Goal: Browse casually: Explore the website without a specific task or goal

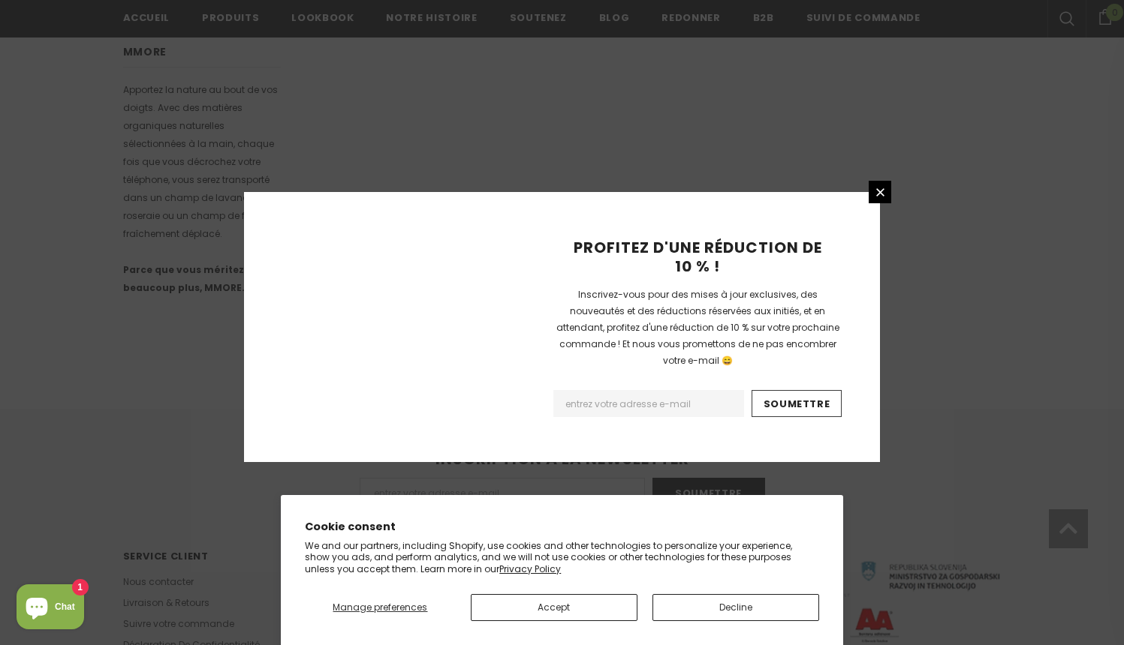
scroll to position [929, 0]
